Goal: Transaction & Acquisition: Purchase product/service

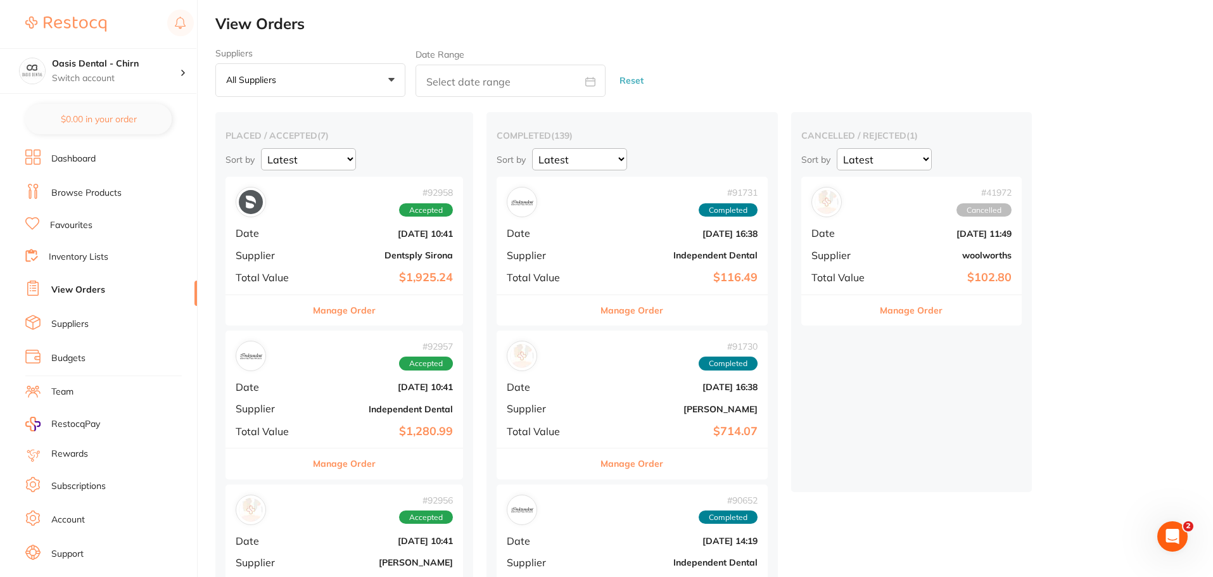
click at [84, 226] on link "Favourites" at bounding box center [71, 225] width 42 height 13
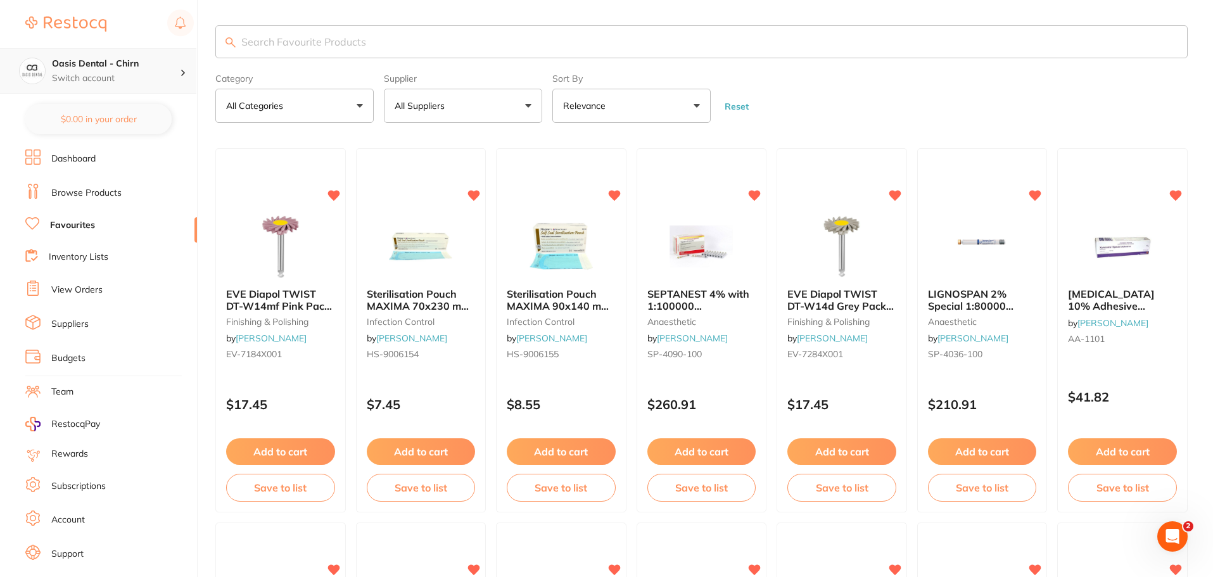
click at [134, 73] on p "Switch account" at bounding box center [116, 78] width 128 height 13
click at [118, 98] on div "Oasis Dental - Chirn" at bounding box center [98, 109] width 177 height 44
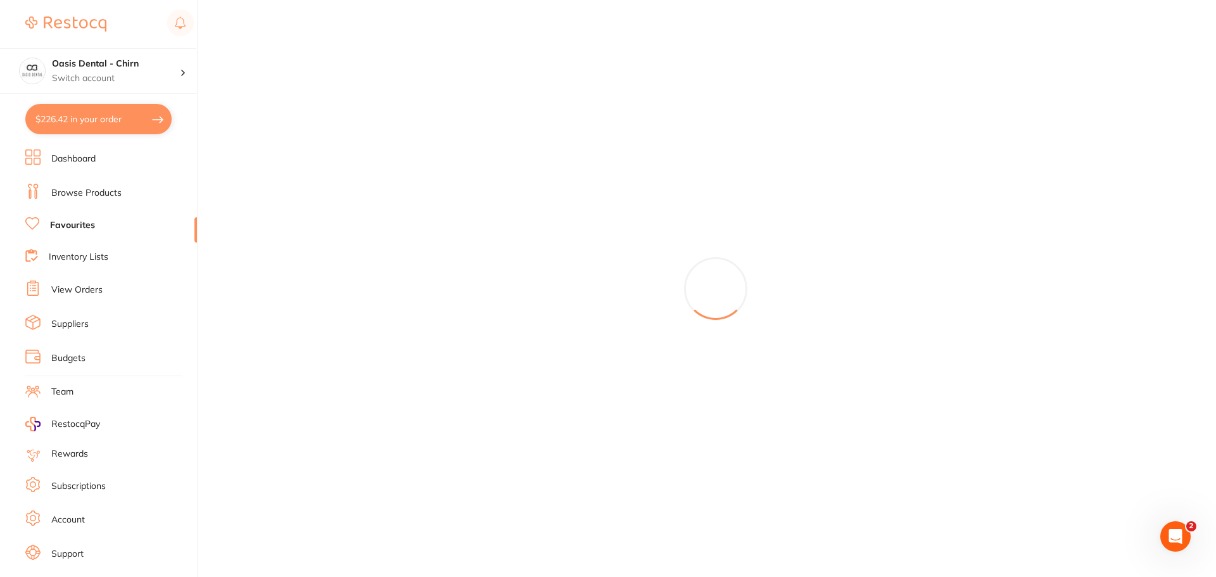
click at [106, 120] on button "$226.42 in your order" at bounding box center [98, 119] width 146 height 30
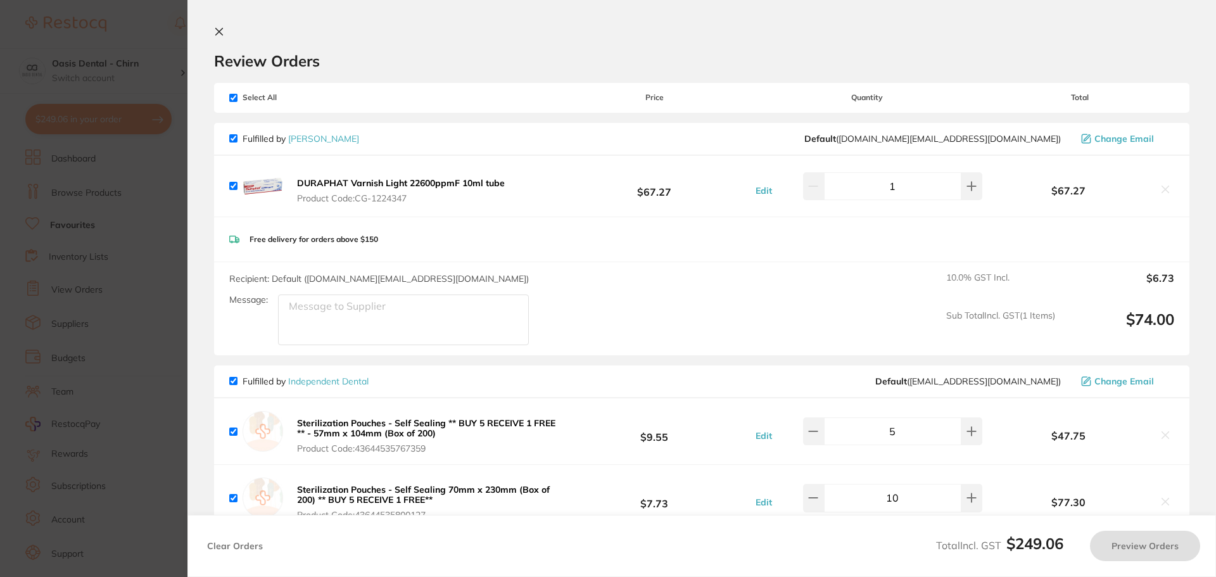
checkbox input "true"
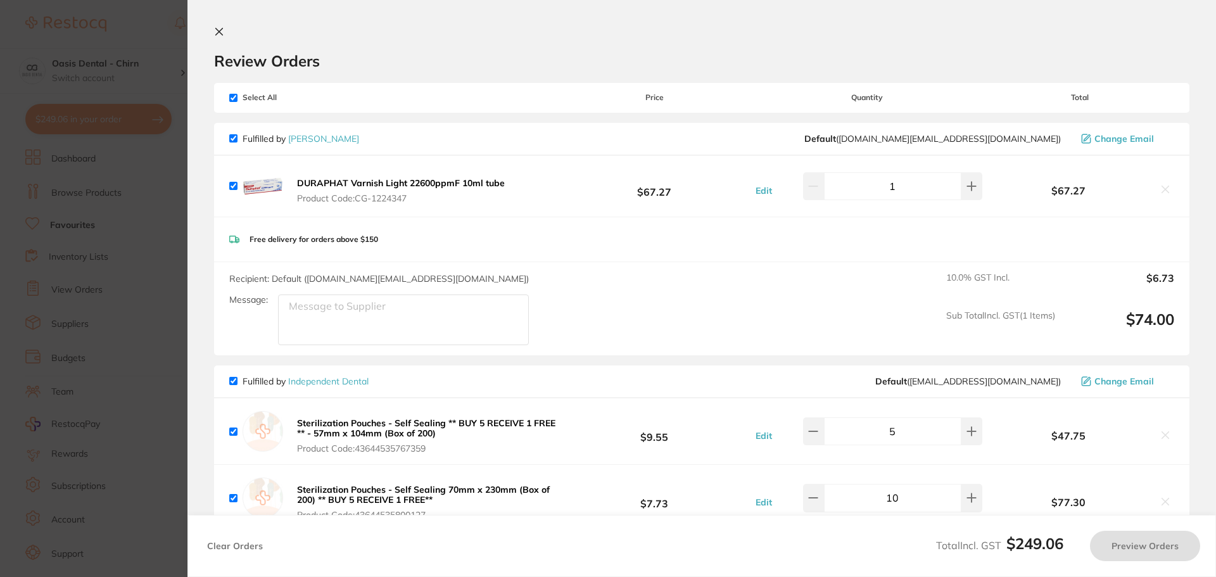
checkbox input "true"
click at [222, 29] on icon at bounding box center [219, 32] width 7 height 7
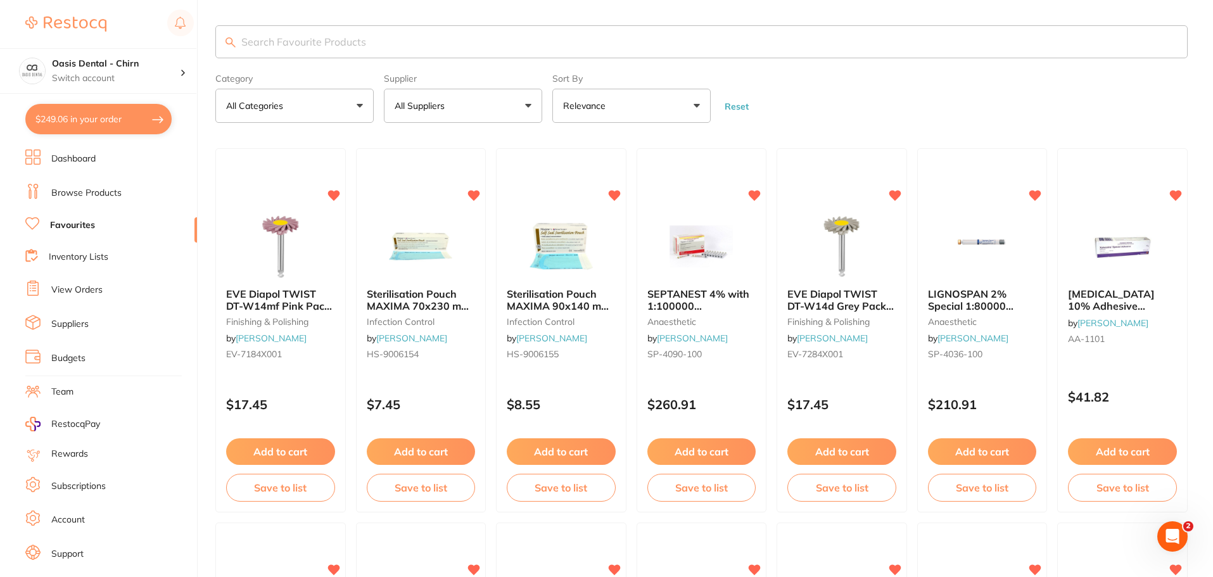
click at [62, 293] on link "View Orders" at bounding box center [76, 290] width 51 height 13
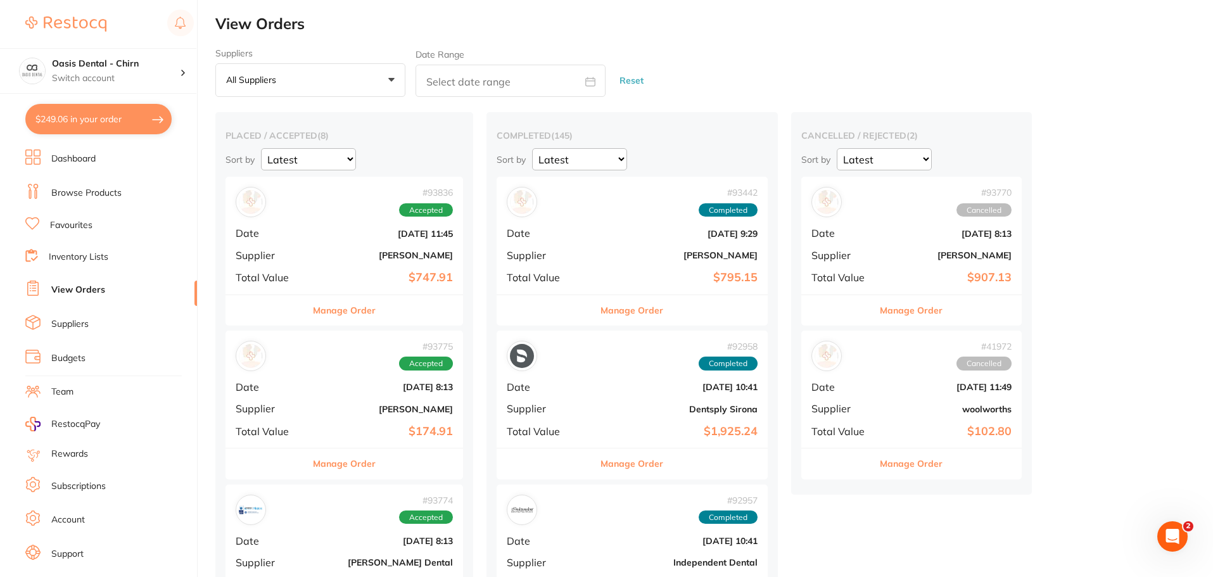
click at [364, 265] on div "# 93836 Accepted Date Sept 16 2025, 11:45 Supplier Henry Schein Halas Total Val…" at bounding box center [345, 235] width 238 height 117
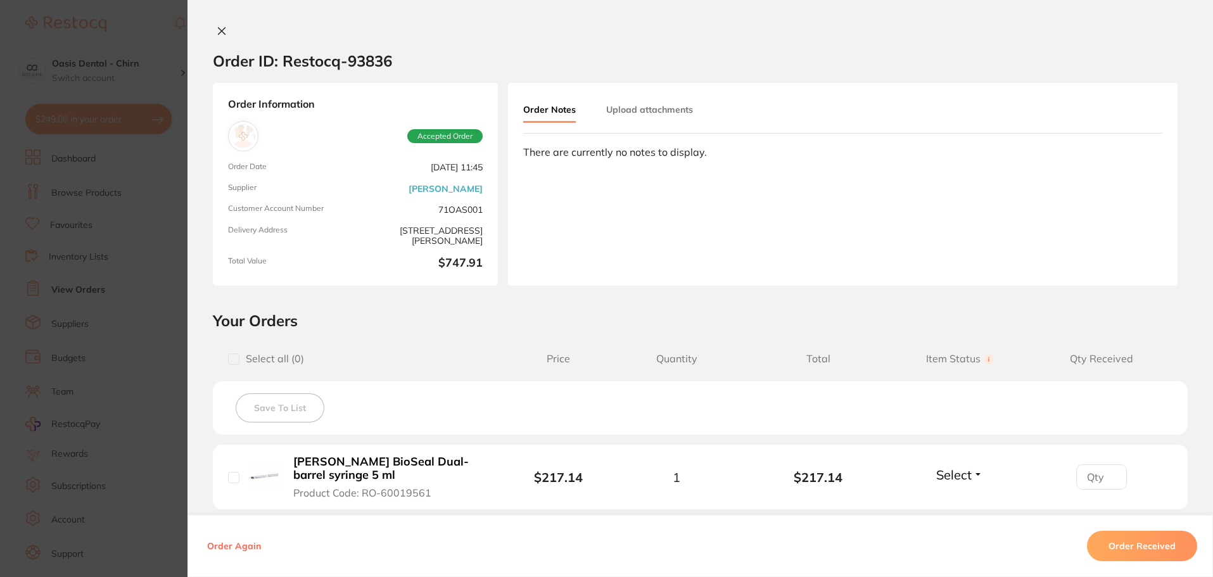
click at [220, 28] on icon at bounding box center [222, 31] width 10 height 10
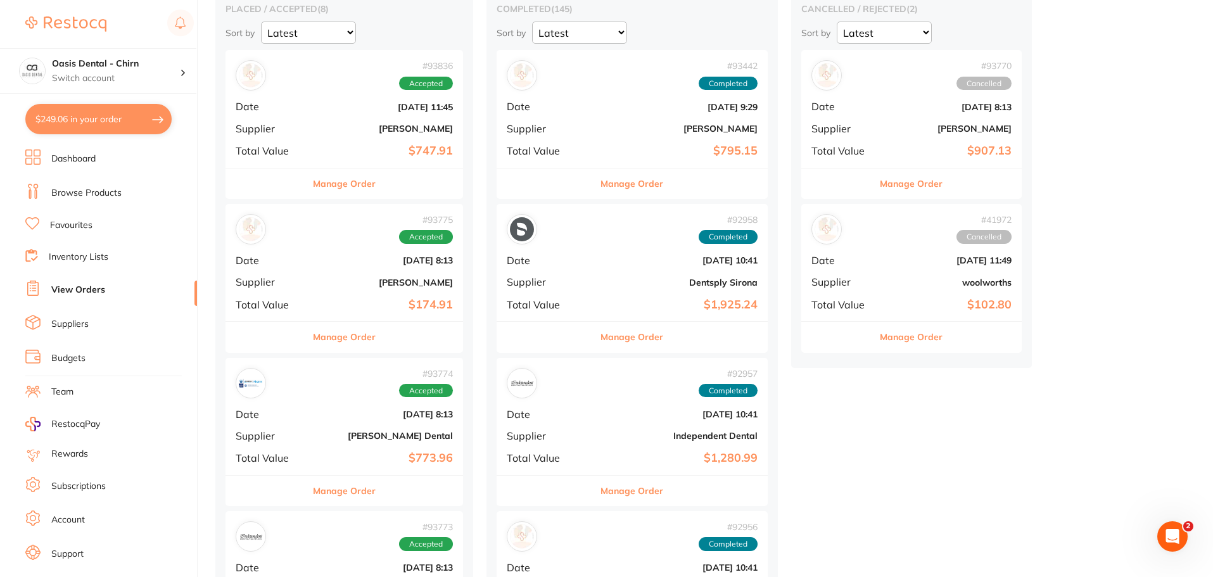
click at [359, 300] on b "$174.91" at bounding box center [384, 304] width 138 height 13
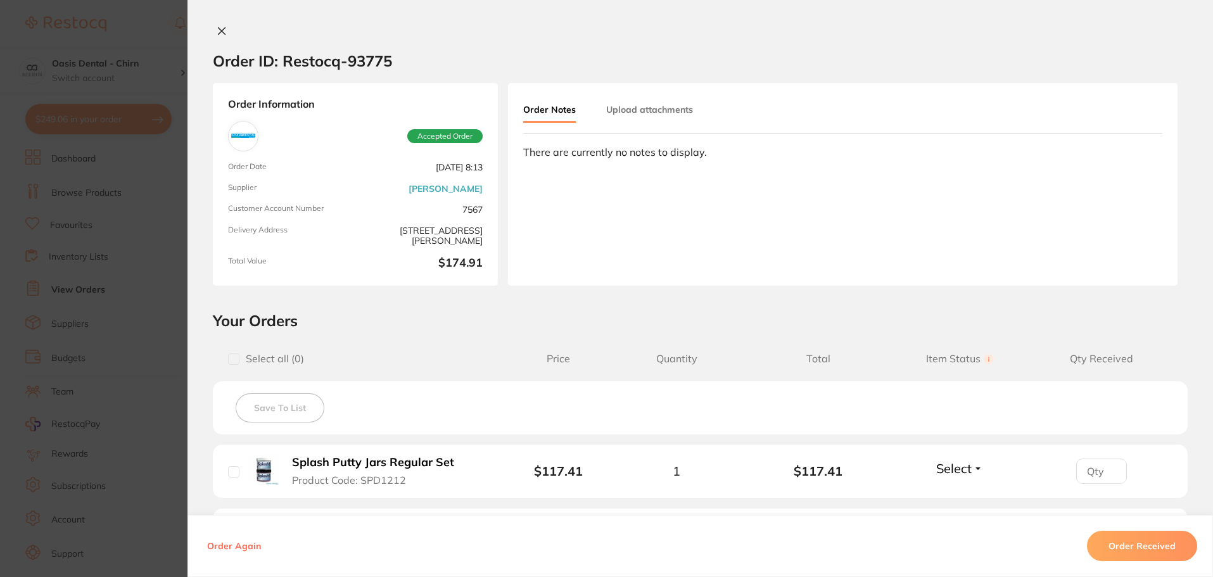
click at [217, 35] on icon at bounding box center [222, 31] width 10 height 10
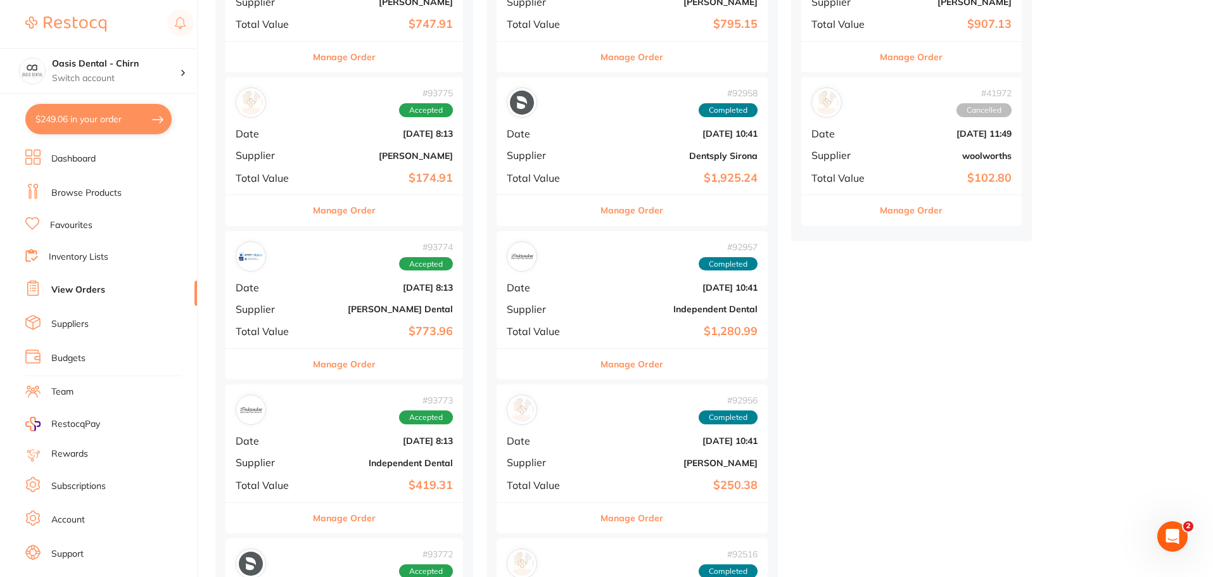
click at [315, 463] on div "# 93773 Accepted Date Sept 16 2025, 8:13 Supplier Independent Dental Total Valu…" at bounding box center [345, 443] width 238 height 117
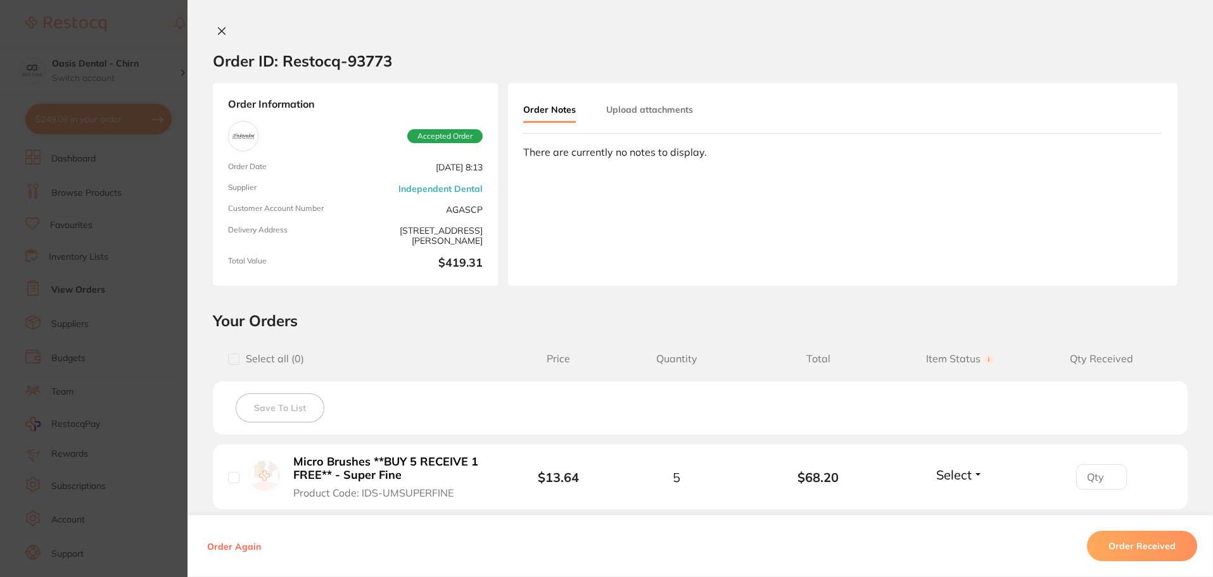
click at [213, 30] on button at bounding box center [222, 31] width 18 height 13
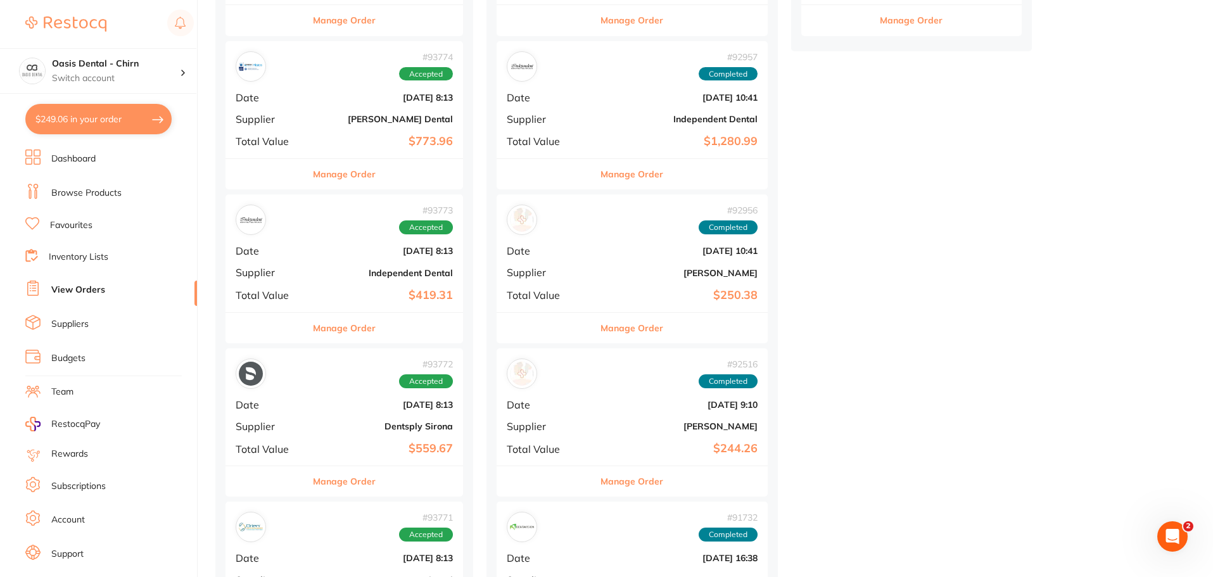
click at [326, 267] on div "# 93773 Accepted Date Sept 16 2025, 8:13 Supplier Independent Dental Total Valu…" at bounding box center [345, 253] width 238 height 117
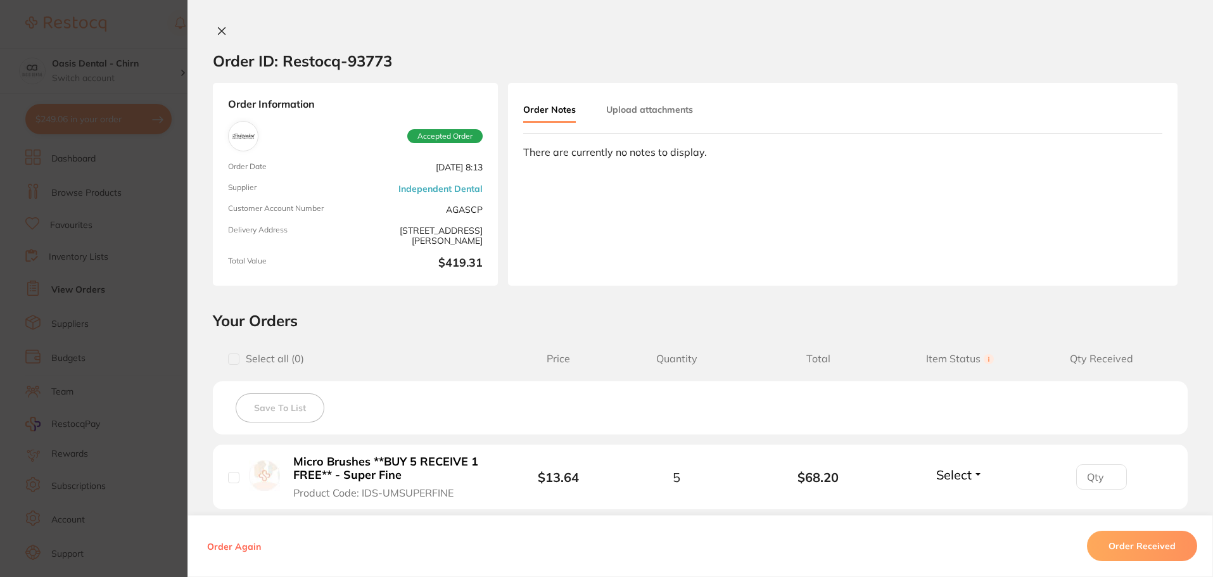
click at [213, 29] on button at bounding box center [222, 31] width 18 height 13
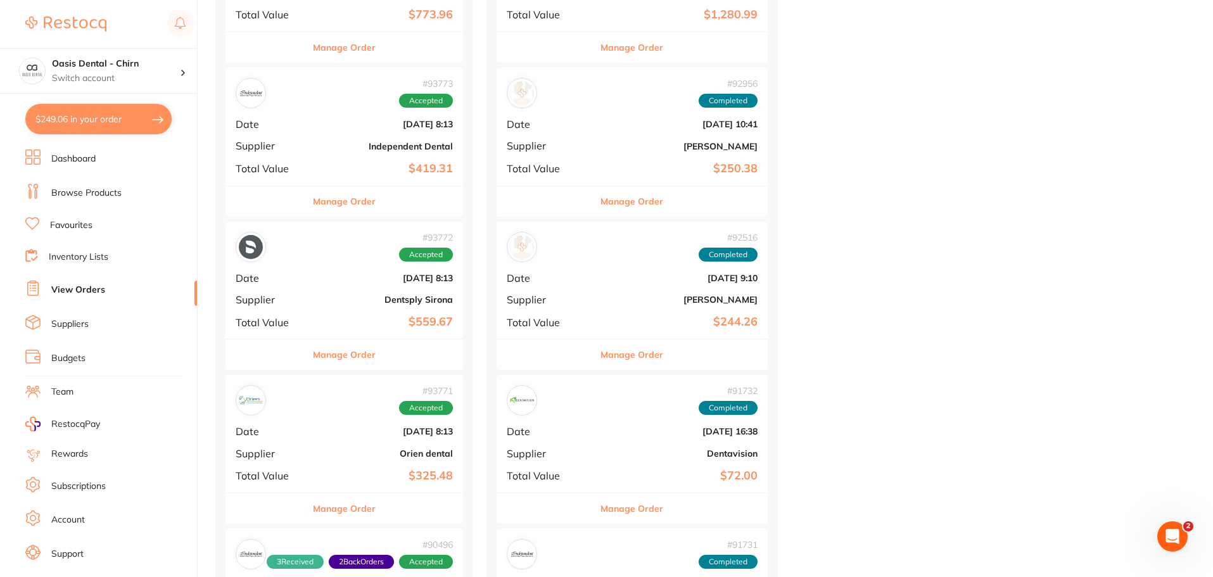
click at [326, 297] on b "Dentsply Sirona" at bounding box center [384, 300] width 138 height 10
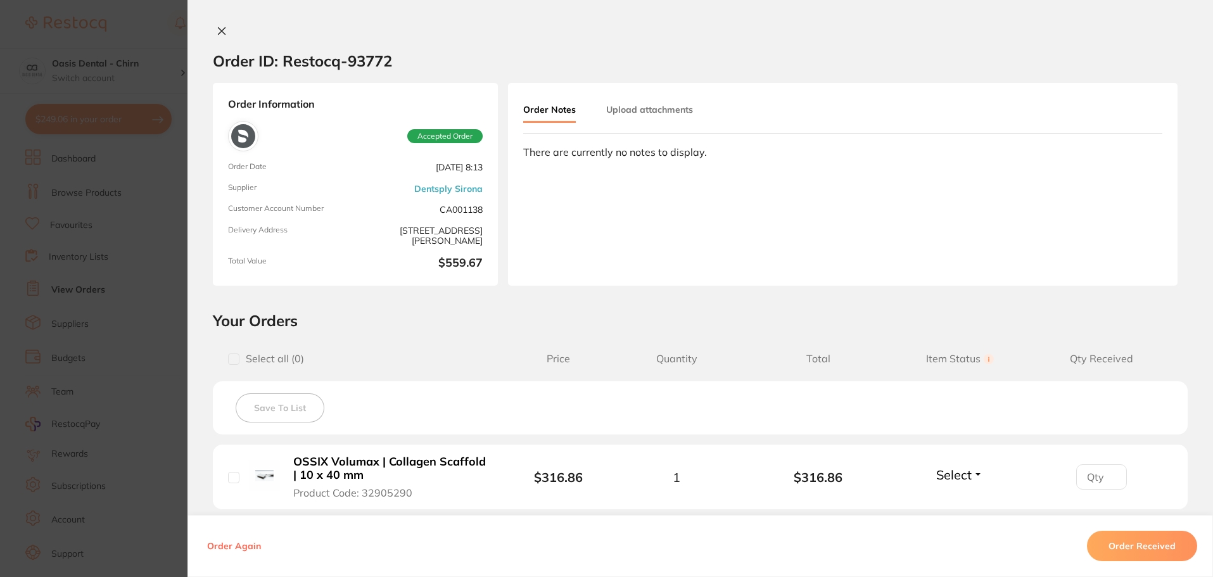
click at [217, 35] on button at bounding box center [222, 31] width 18 height 13
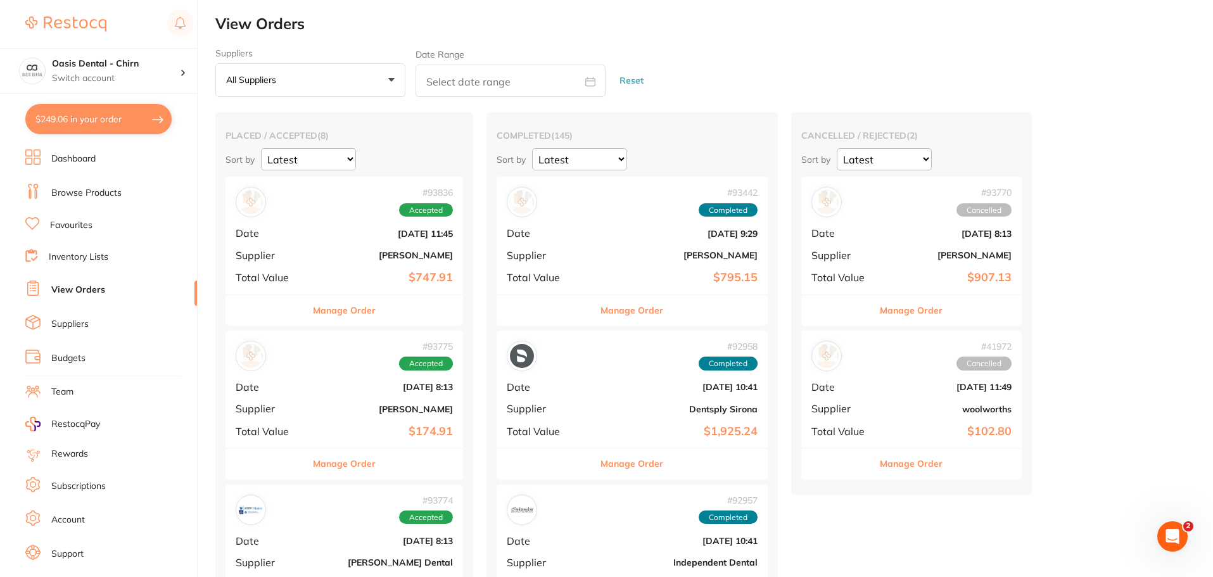
click at [99, 199] on link "Browse Products" at bounding box center [86, 193] width 70 height 13
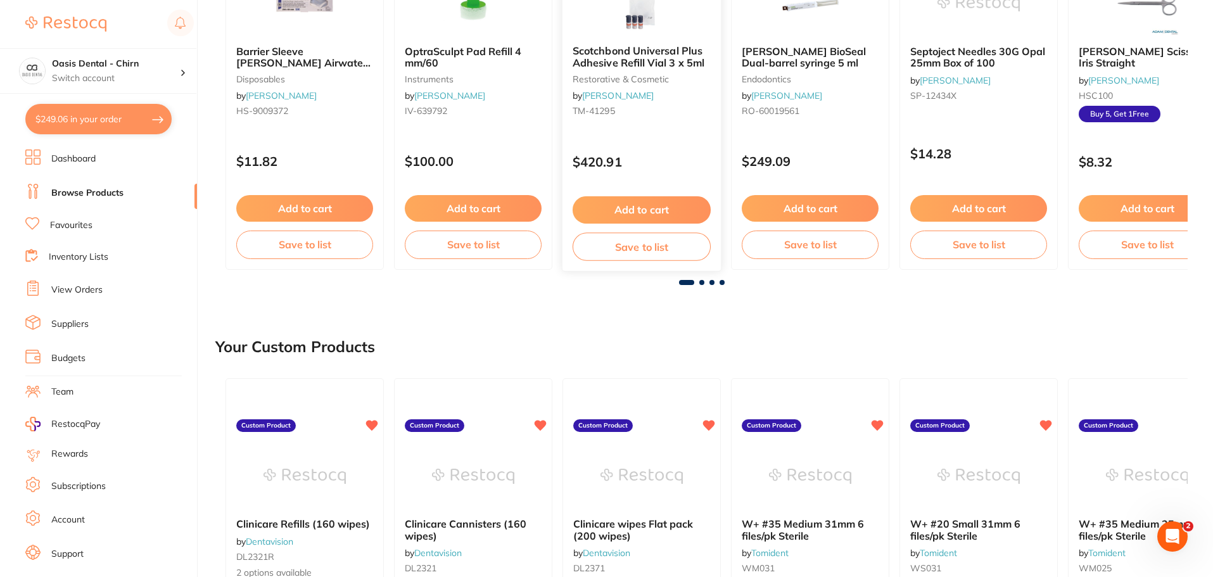
scroll to position [443, 0]
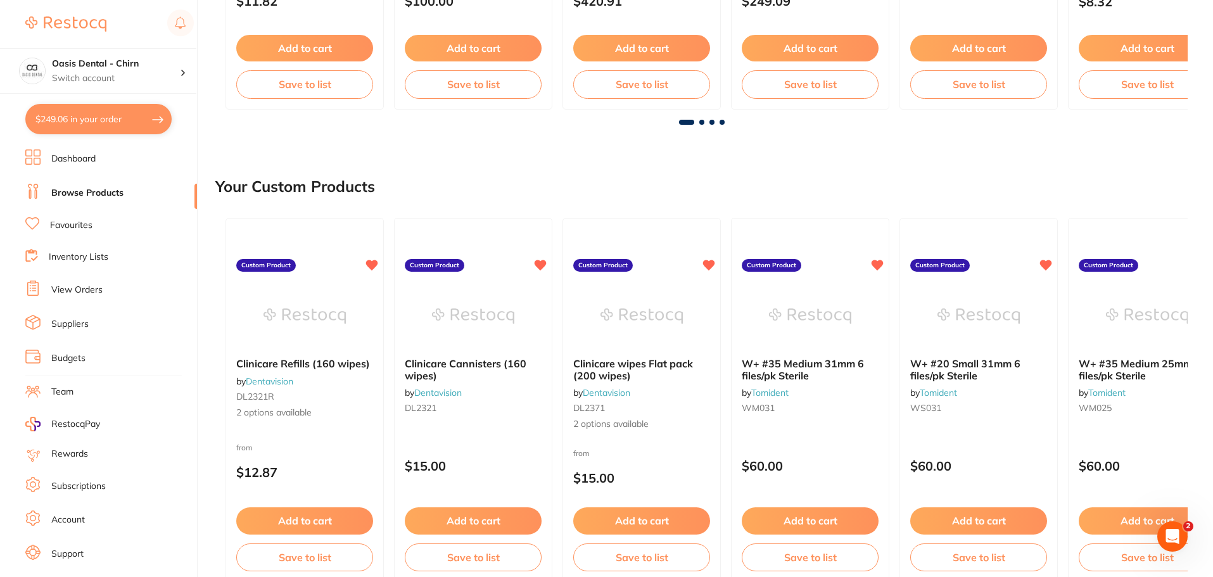
click at [67, 220] on link "Favourites" at bounding box center [71, 225] width 42 height 13
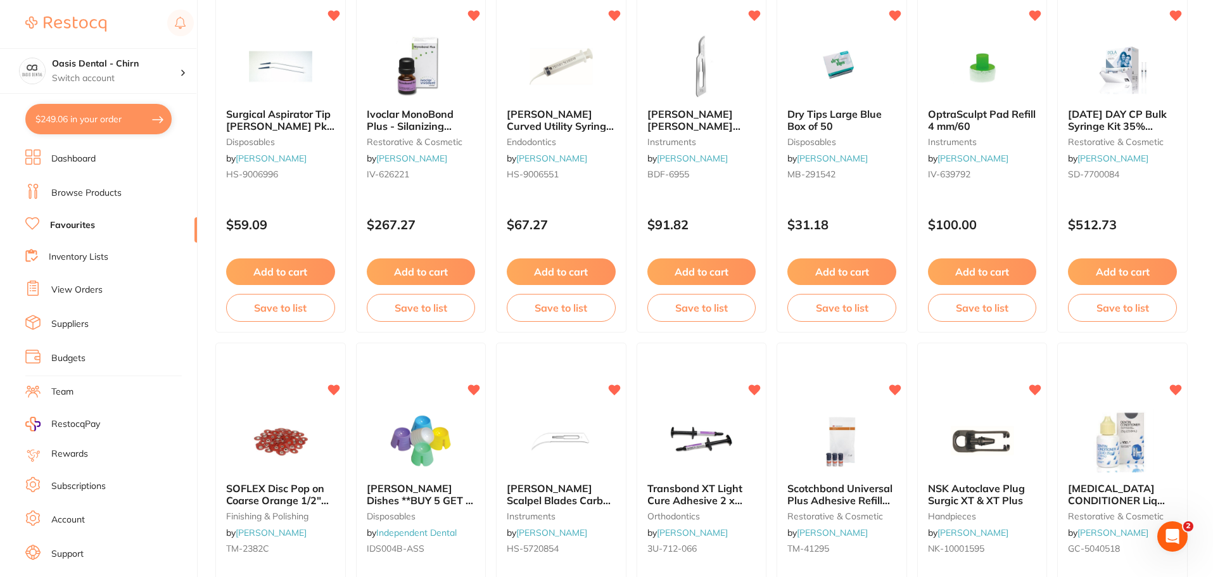
scroll to position [1545, 0]
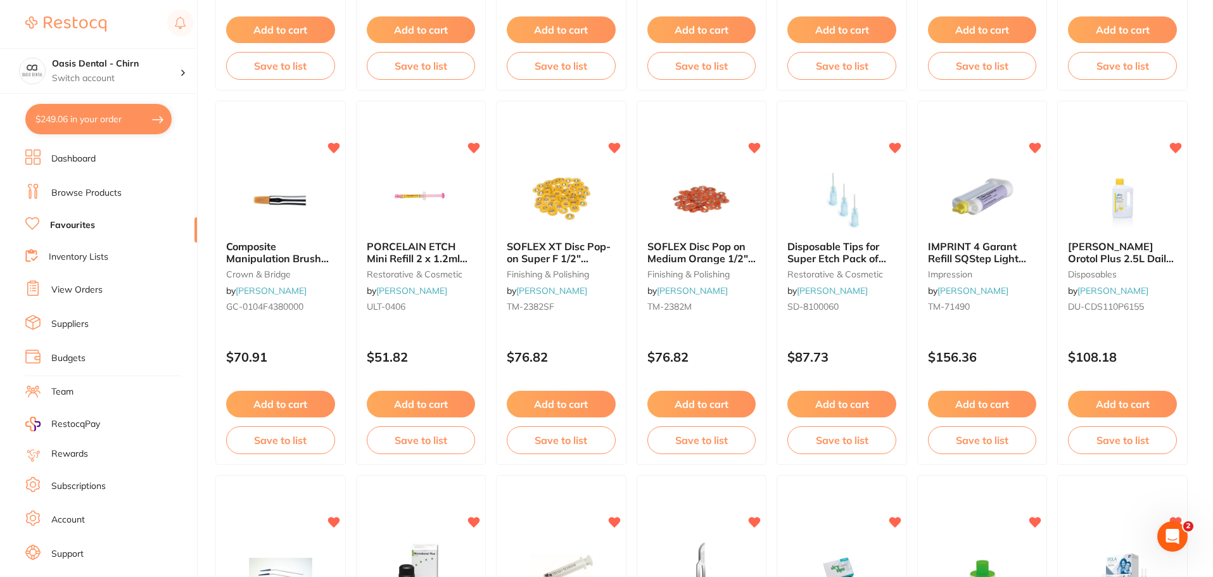
click at [96, 225] on li "Favourites" at bounding box center [111, 225] width 172 height 16
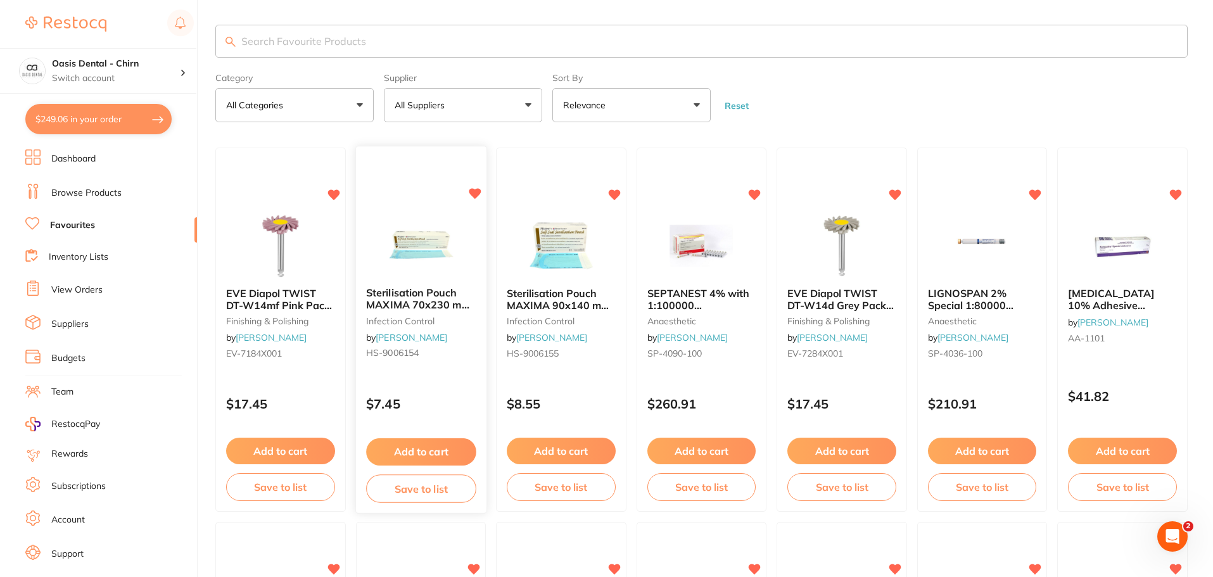
scroll to position [0, 0]
click at [297, 44] on input "search" at bounding box center [701, 41] width 973 height 33
type input "gauze"
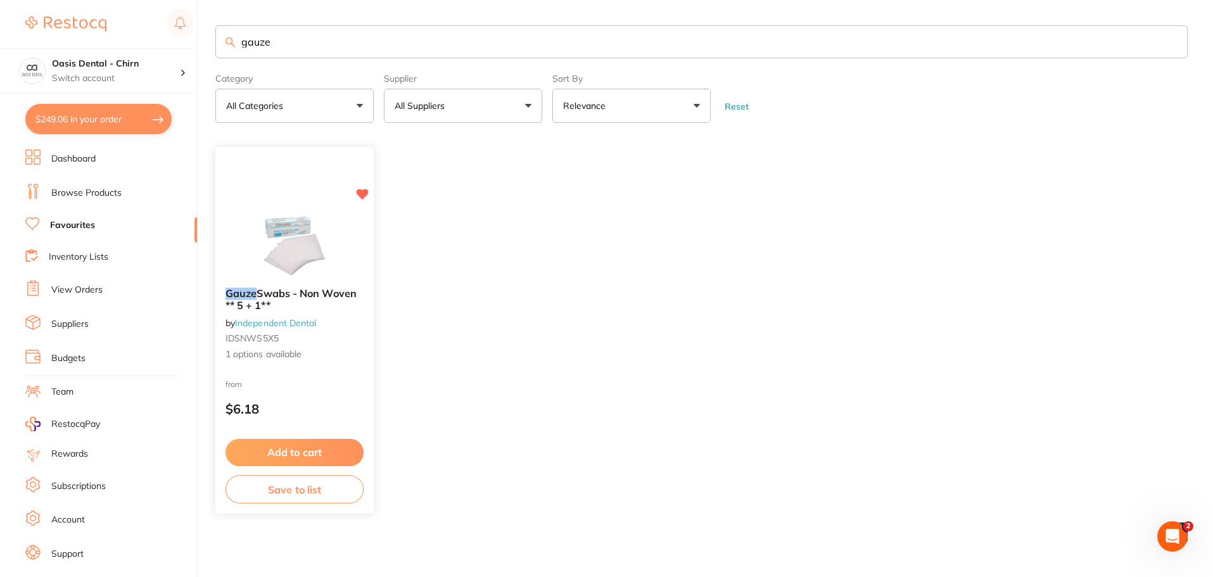
click at [263, 440] on button "Add to cart" at bounding box center [295, 452] width 138 height 27
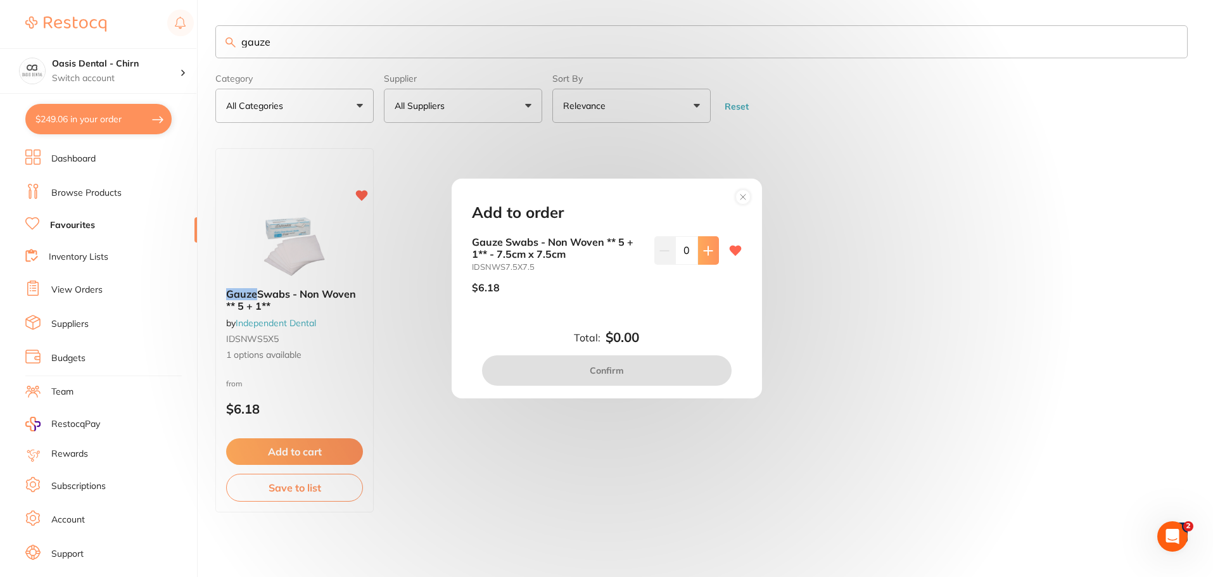
click at [711, 252] on button at bounding box center [708, 250] width 21 height 28
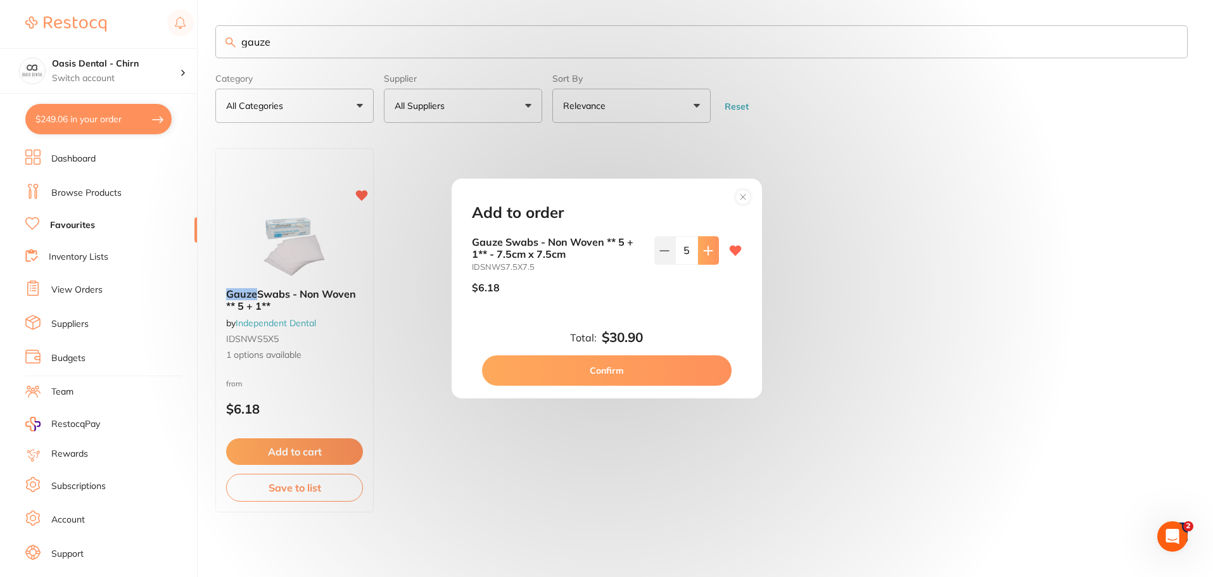
click at [711, 252] on button at bounding box center [708, 250] width 21 height 28
click at [675, 255] on input "8" at bounding box center [686, 250] width 23 height 28
click at [665, 255] on icon at bounding box center [665, 251] width 10 height 10
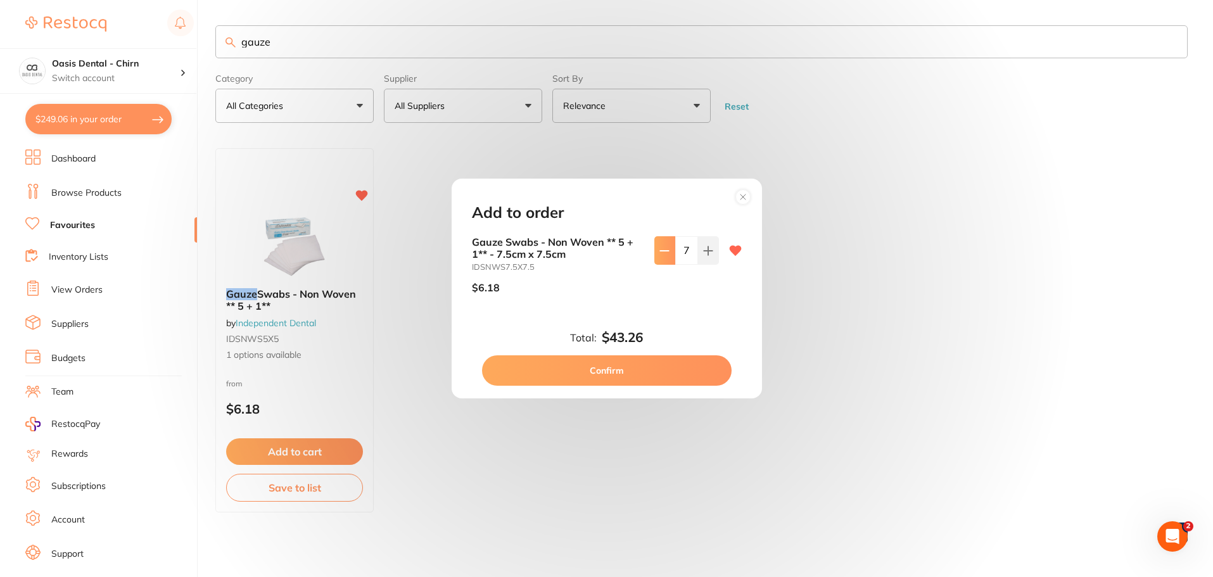
click at [665, 255] on icon at bounding box center [665, 251] width 10 height 10
click at [705, 244] on button at bounding box center [708, 250] width 21 height 28
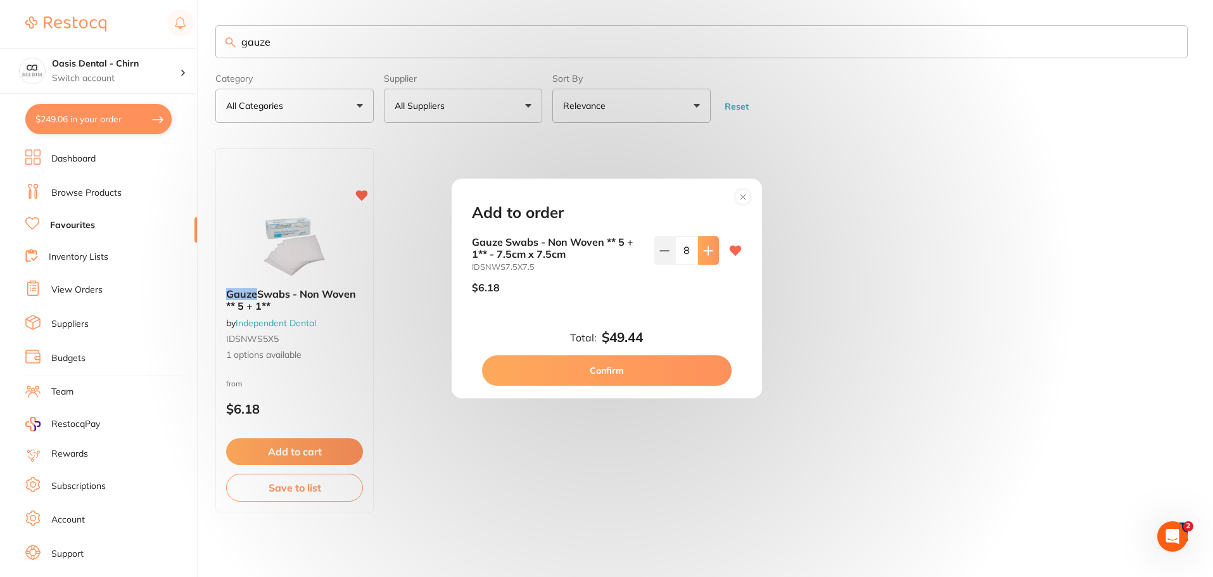
click at [705, 244] on button at bounding box center [708, 250] width 21 height 28
type input "10"
click at [633, 361] on button "Confirm" at bounding box center [607, 370] width 250 height 30
checkbox input "false"
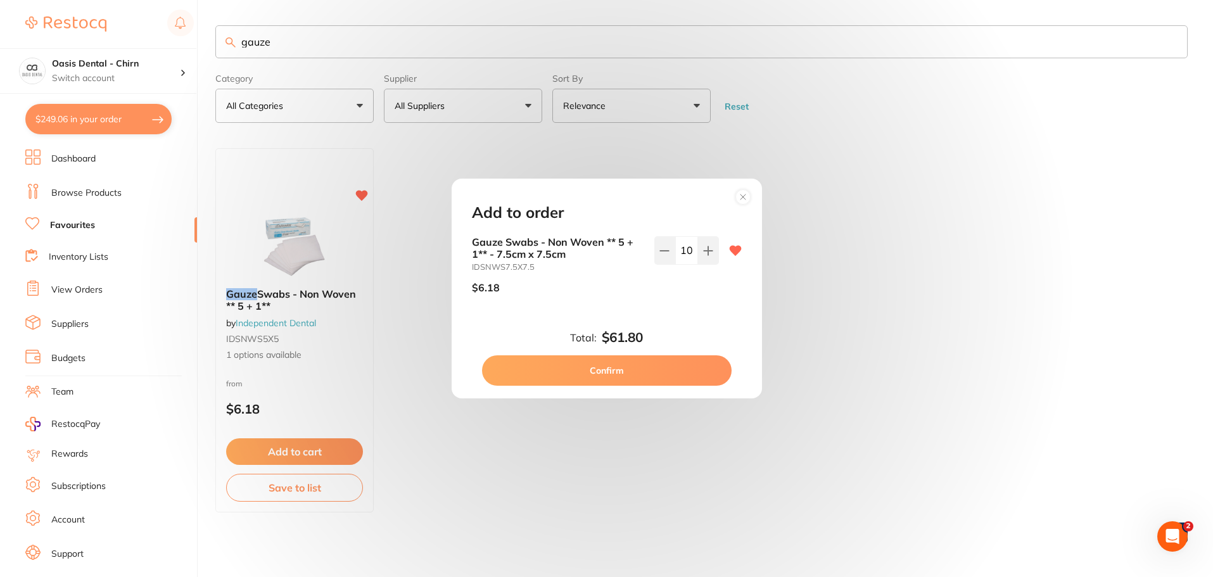
checkbox input "false"
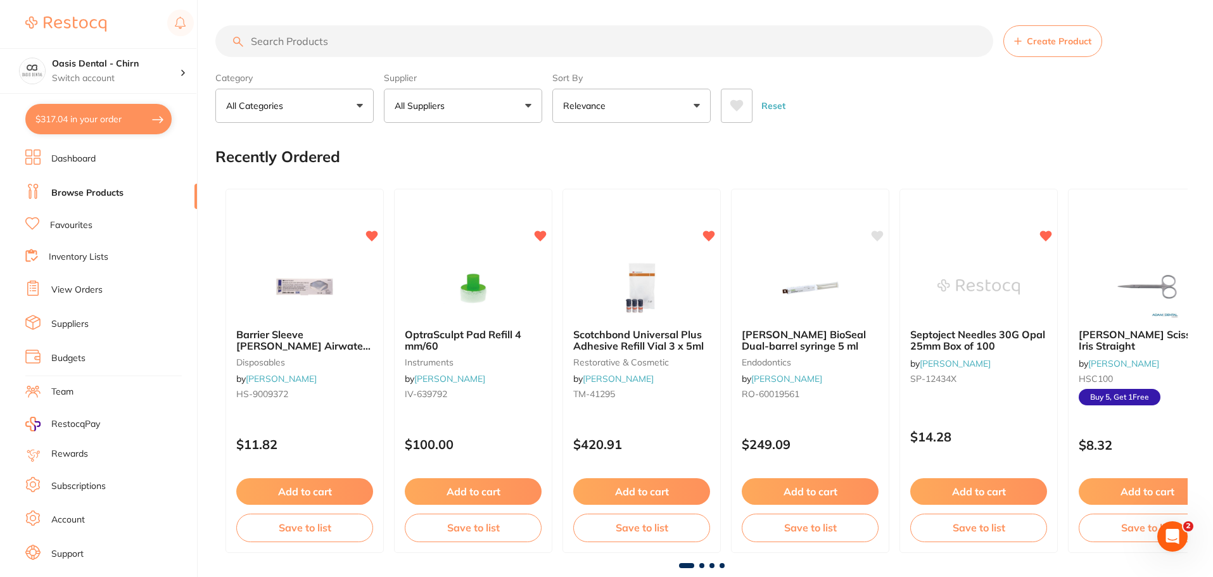
scroll to position [22, 0]
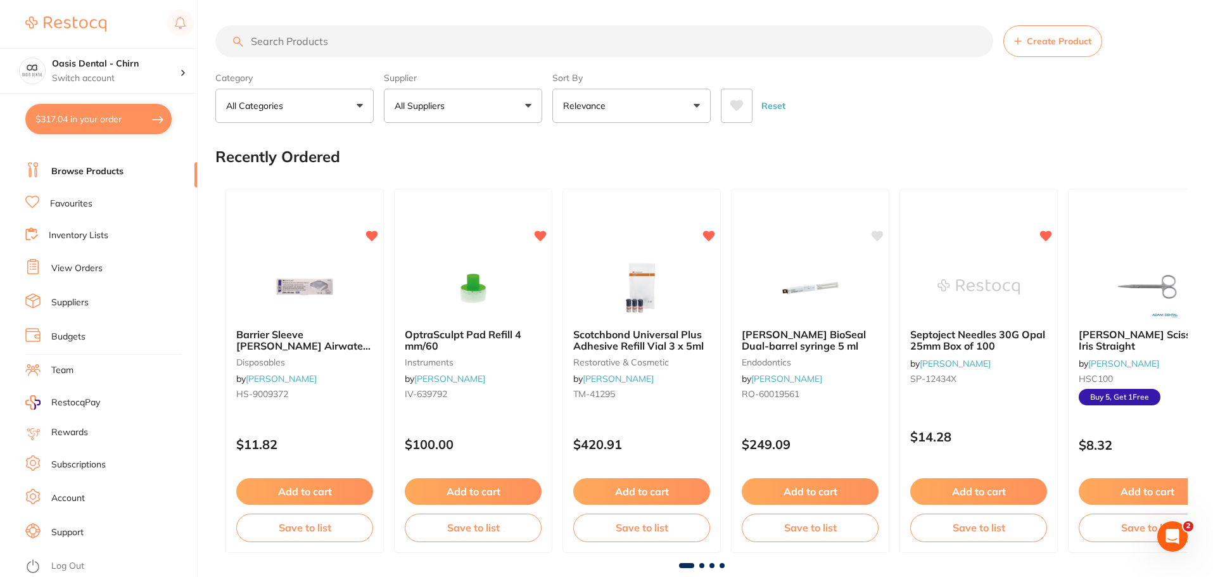
click at [86, 273] on link "View Orders" at bounding box center [76, 268] width 51 height 13
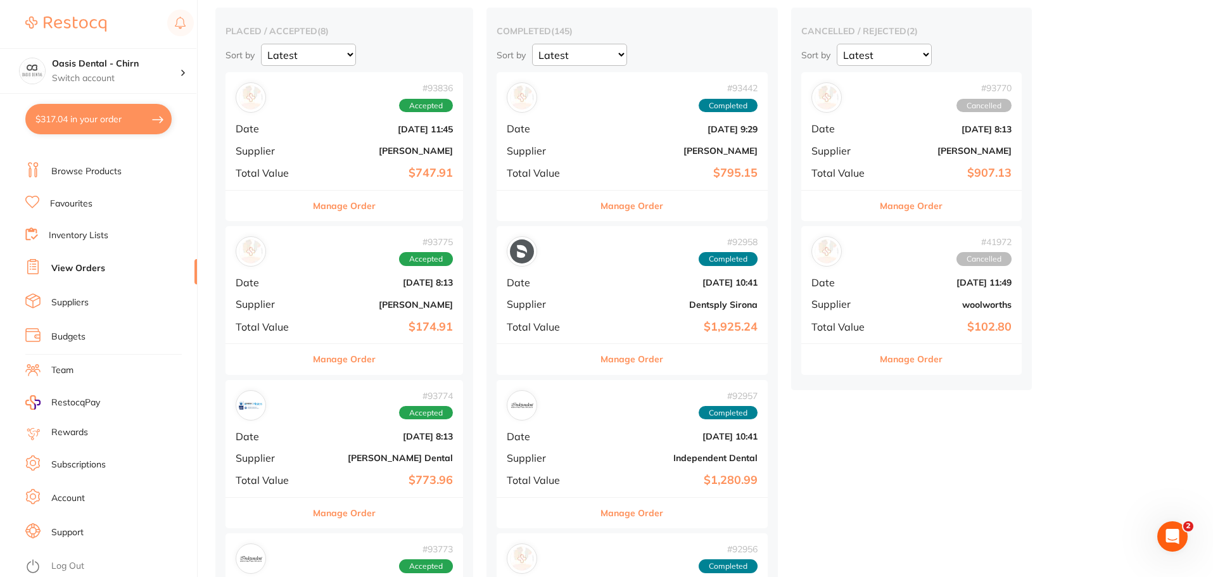
scroll to position [127, 0]
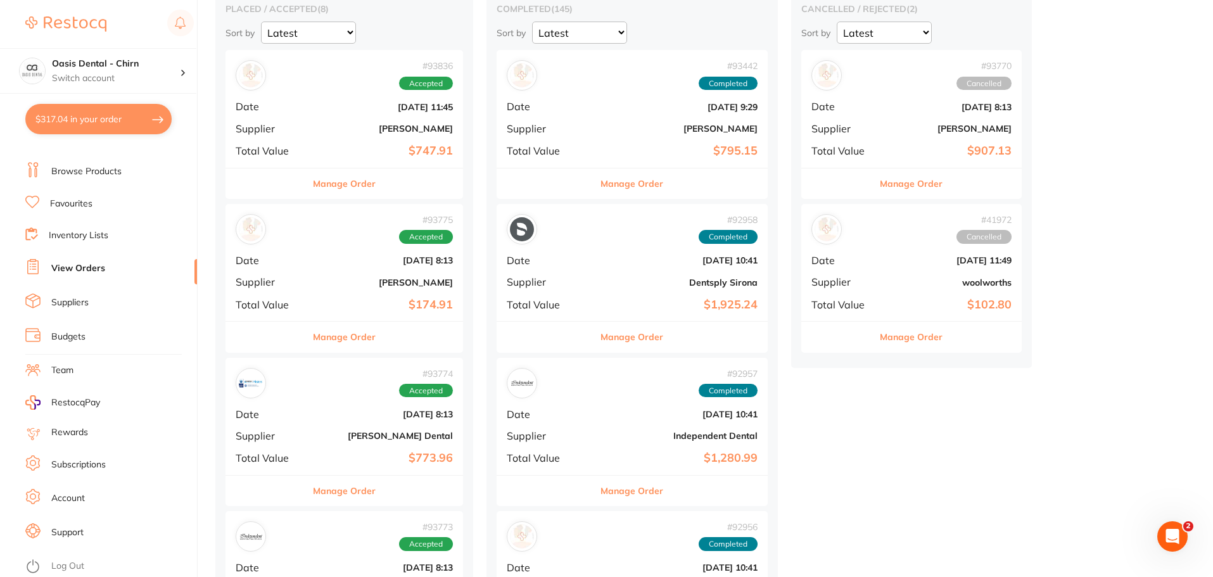
click at [390, 294] on div "# 93775 Accepted Date Sept 16 2025, 8:13 Supplier Adam Dental Total Value $174.…" at bounding box center [345, 262] width 238 height 117
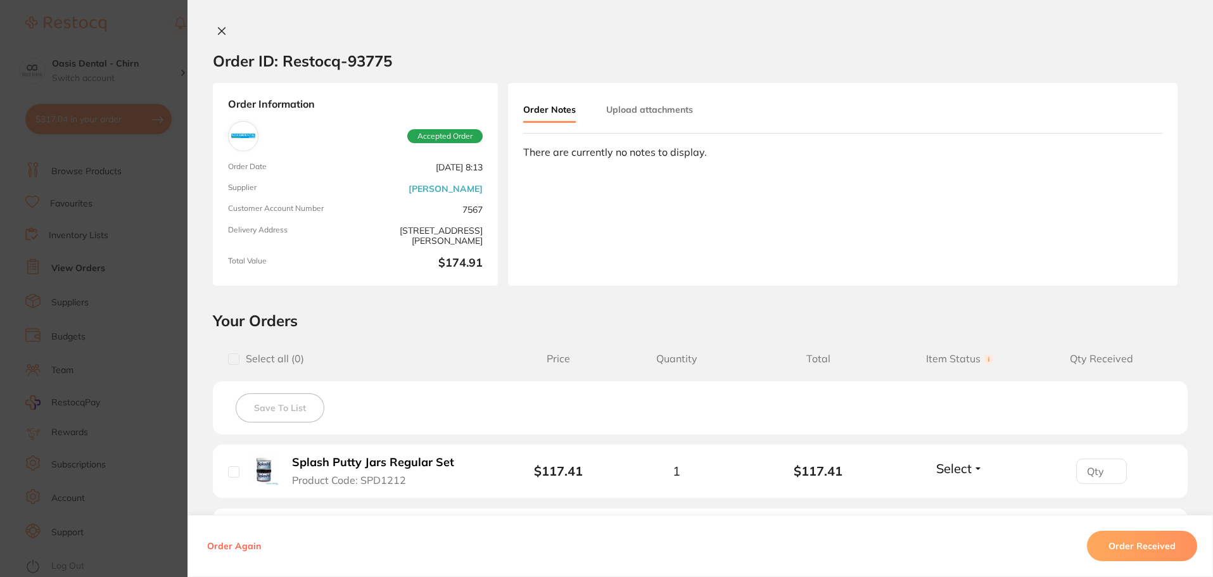
click at [222, 32] on icon at bounding box center [222, 31] width 10 height 10
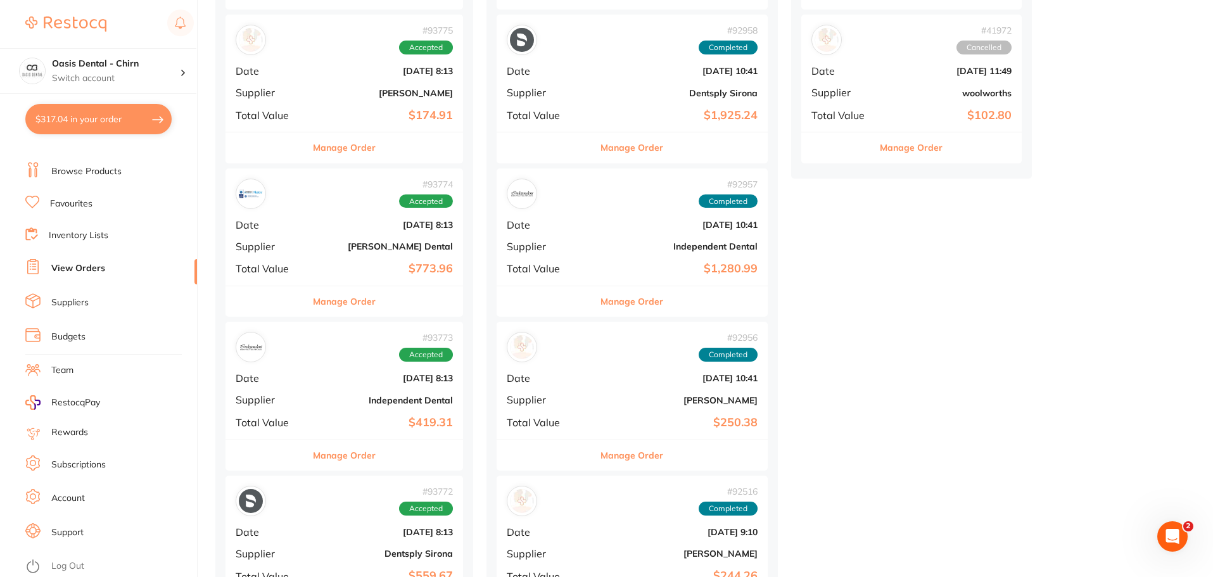
scroll to position [317, 0]
click at [340, 252] on div "# 93774 Accepted Date Sept 16 2025, 8:13 Supplier Erskine Dental Total Value $7…" at bounding box center [345, 226] width 238 height 117
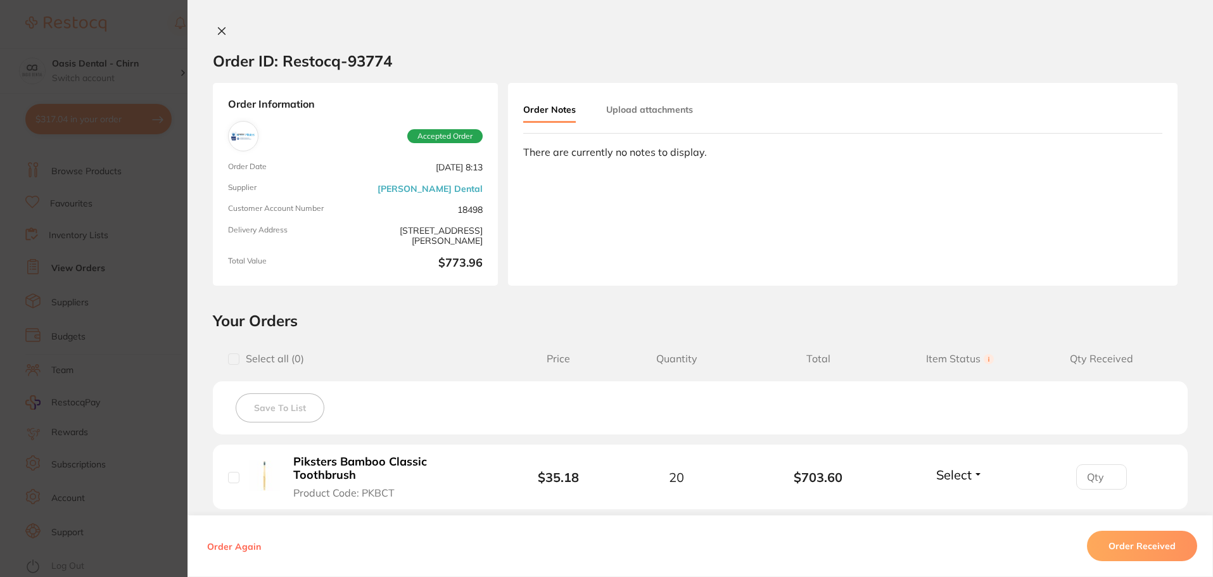
click at [219, 29] on icon at bounding box center [222, 31] width 7 height 7
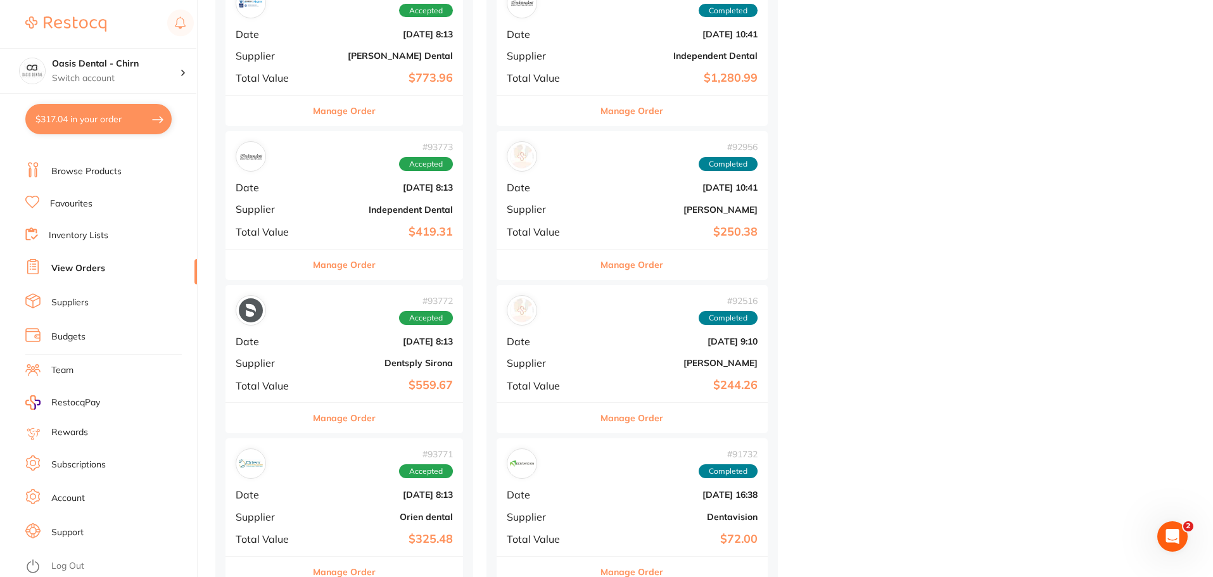
click at [94, 120] on button "$317.04 in your order" at bounding box center [98, 119] width 146 height 30
checkbox input "true"
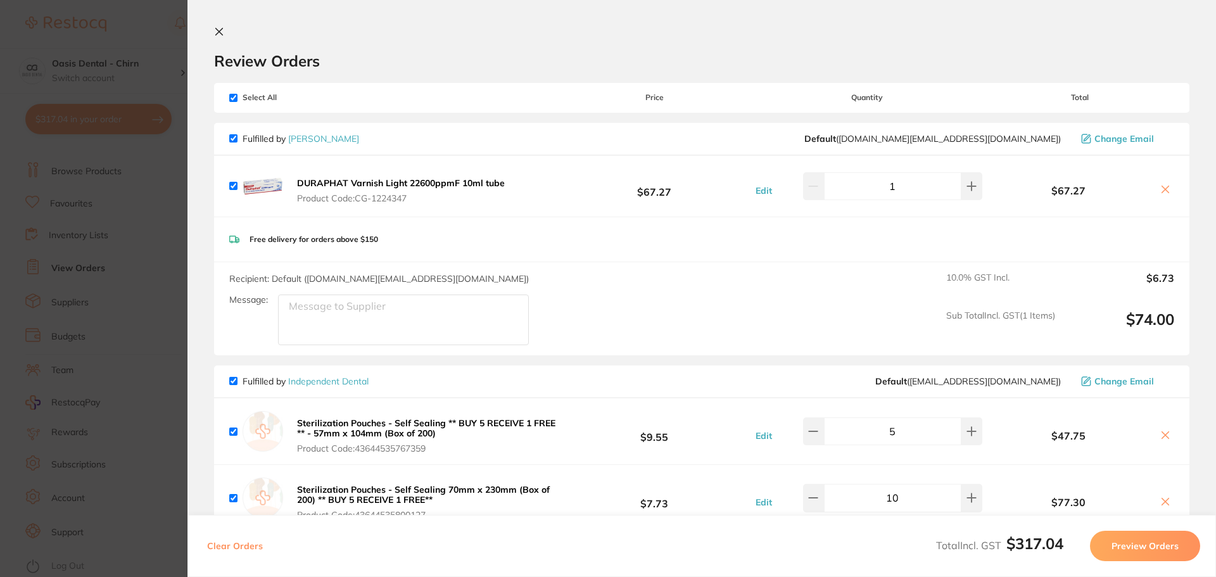
click at [220, 30] on icon at bounding box center [219, 32] width 10 height 10
